Goal: Task Accomplishment & Management: Complete application form

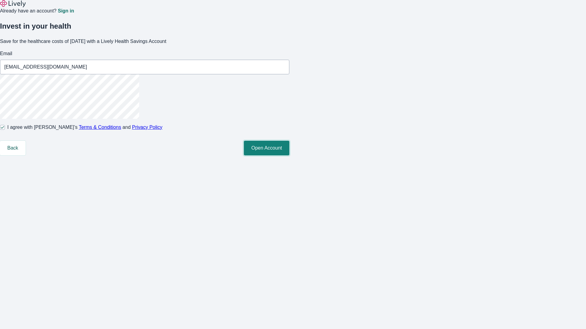
click at [289, 156] on button "Open Account" at bounding box center [266, 148] width 45 height 15
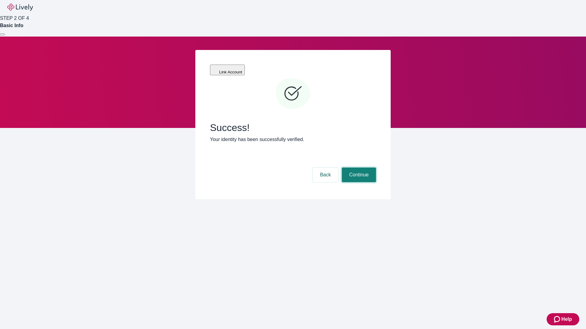
click at [358, 168] on button "Continue" at bounding box center [359, 175] width 34 height 15
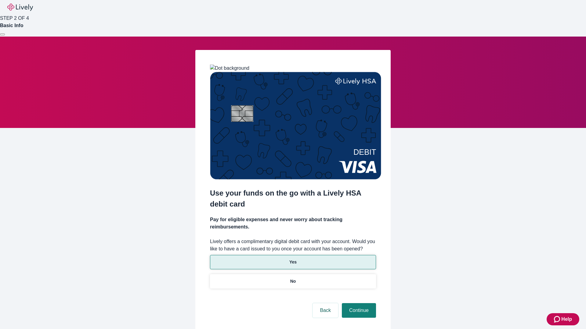
click at [292, 259] on p "Yes" at bounding box center [292, 262] width 7 height 6
click at [358, 303] on button "Continue" at bounding box center [359, 310] width 34 height 15
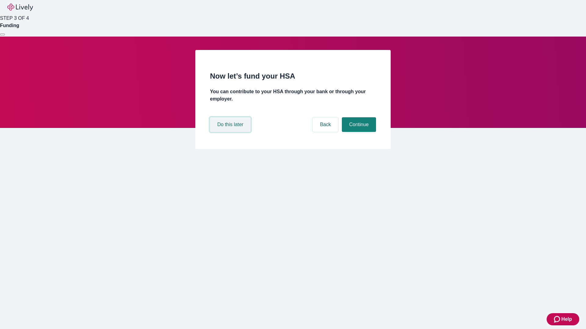
click at [231, 132] on button "Do this later" at bounding box center [230, 124] width 41 height 15
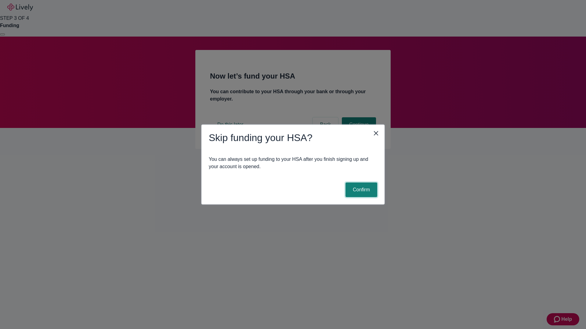
click at [360, 190] on button "Confirm" at bounding box center [361, 190] width 32 height 15
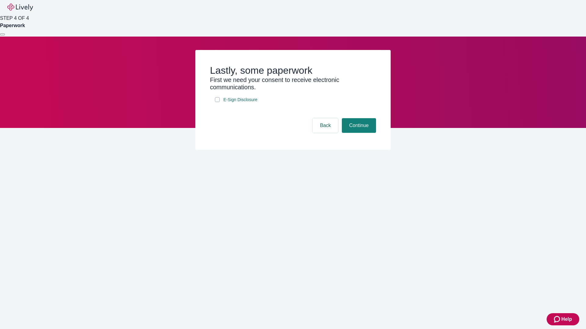
click at [217, 102] on input "E-Sign Disclosure" at bounding box center [217, 99] width 5 height 5
checkbox input "true"
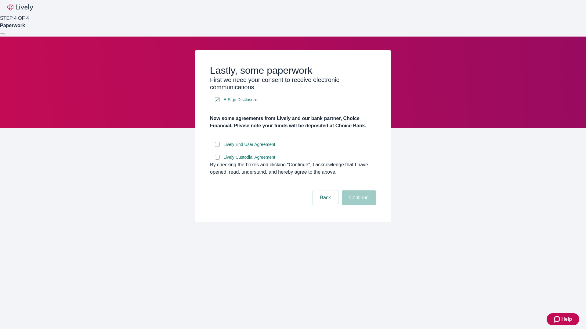
click at [217, 147] on input "Lively End User Agreement" at bounding box center [217, 144] width 5 height 5
checkbox input "true"
click at [217, 160] on input "Lively Custodial Agreement" at bounding box center [217, 157] width 5 height 5
checkbox input "true"
click at [358, 205] on button "Continue" at bounding box center [359, 198] width 34 height 15
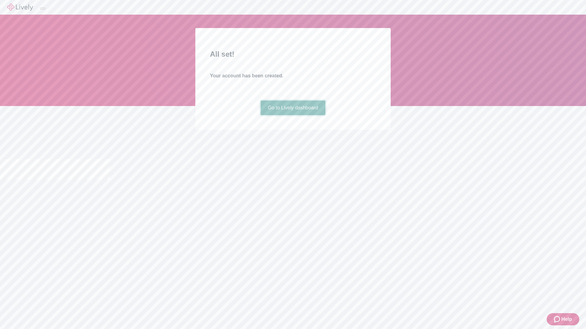
click at [292, 115] on link "Go to Lively dashboard" at bounding box center [292, 108] width 65 height 15
